Goal: Task Accomplishment & Management: Manage account settings

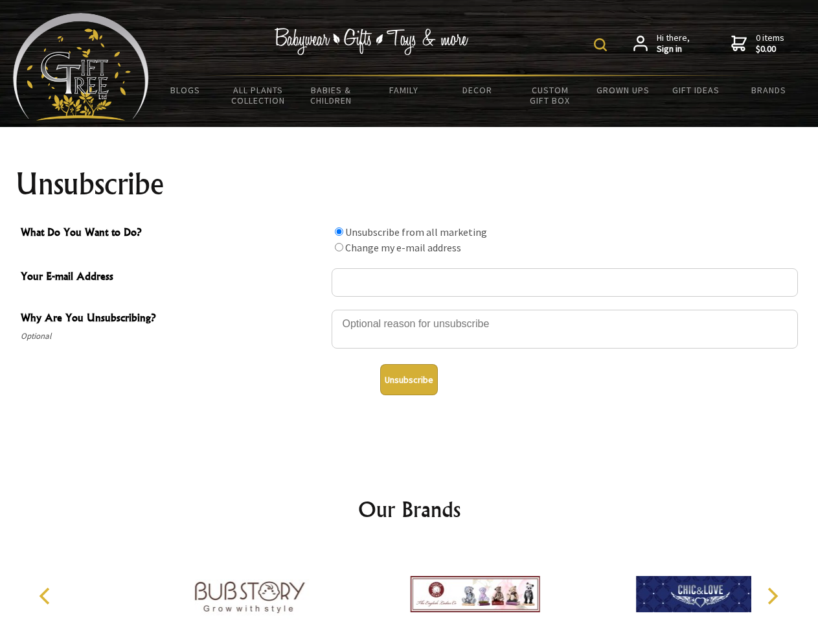
click at [603, 45] on img at bounding box center [600, 44] width 13 height 13
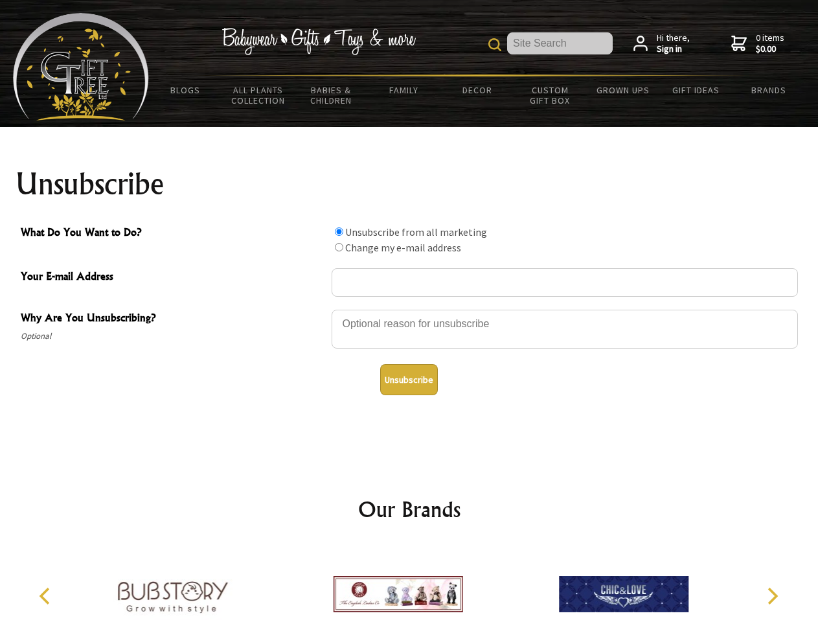
click at [409, 309] on div at bounding box center [565, 330] width 466 height 45
click at [339, 231] on input "What Do You Want to Do?" at bounding box center [339, 231] width 8 height 8
click at [339, 247] on input "What Do You Want to Do?" at bounding box center [339, 247] width 8 height 8
radio input "true"
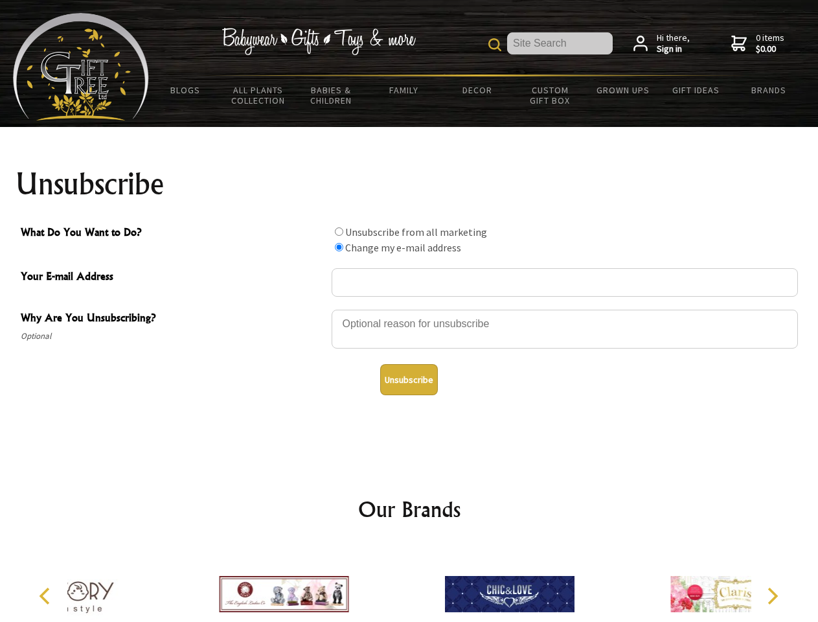
click at [409, 380] on button "Unsubscribe" at bounding box center [409, 379] width 58 height 31
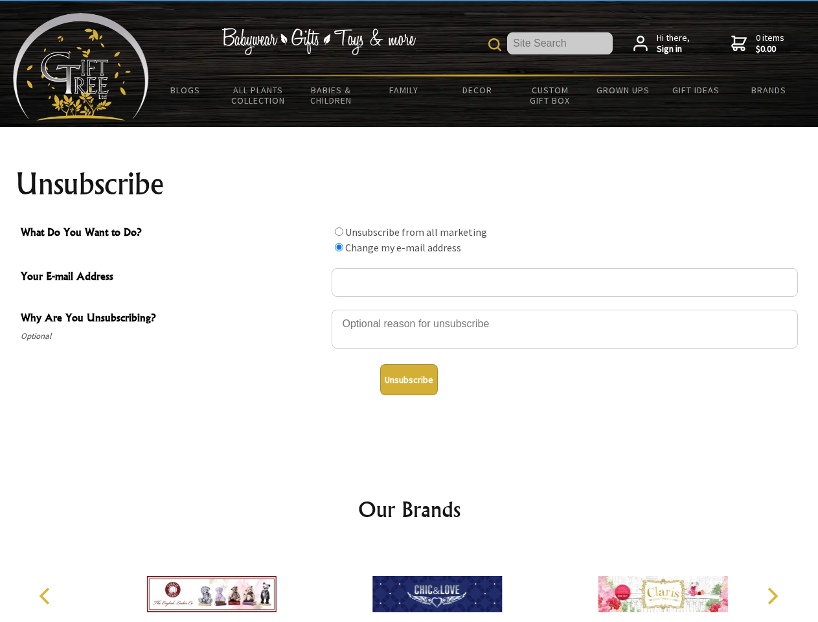
click at [409, 584] on img at bounding box center [438, 594] width 130 height 97
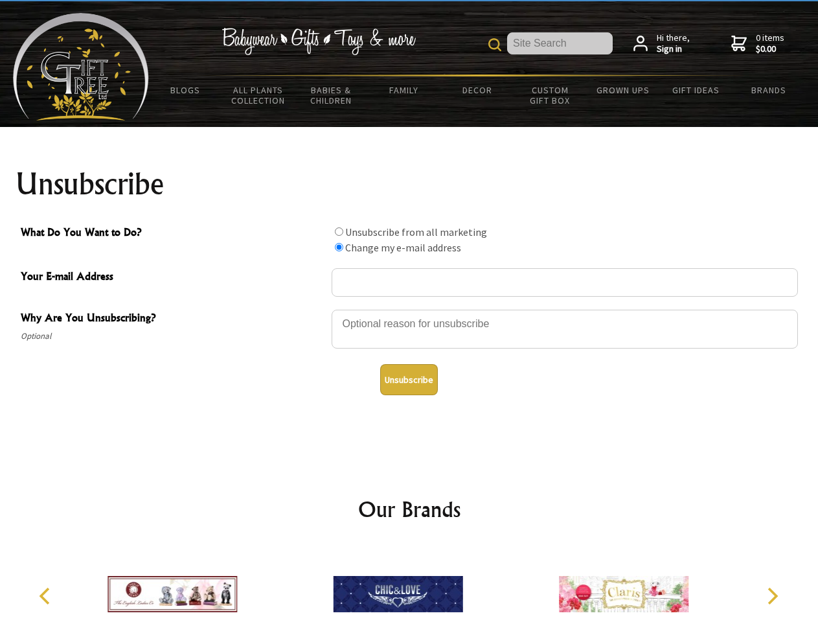
click at [47, 596] on icon "Previous" at bounding box center [46, 596] width 17 height 17
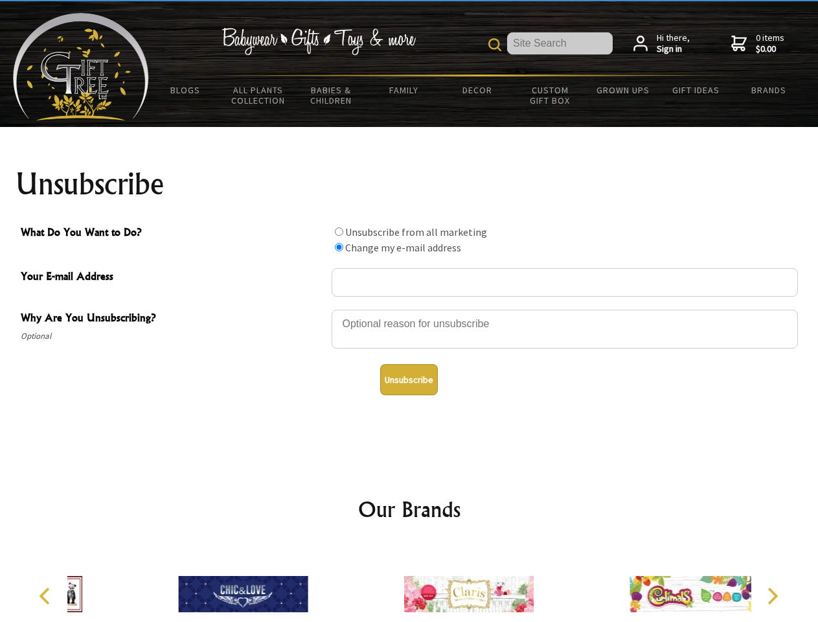
click at [772, 596] on icon "Next" at bounding box center [771, 596] width 17 height 17
